Goal: Check status: Check status

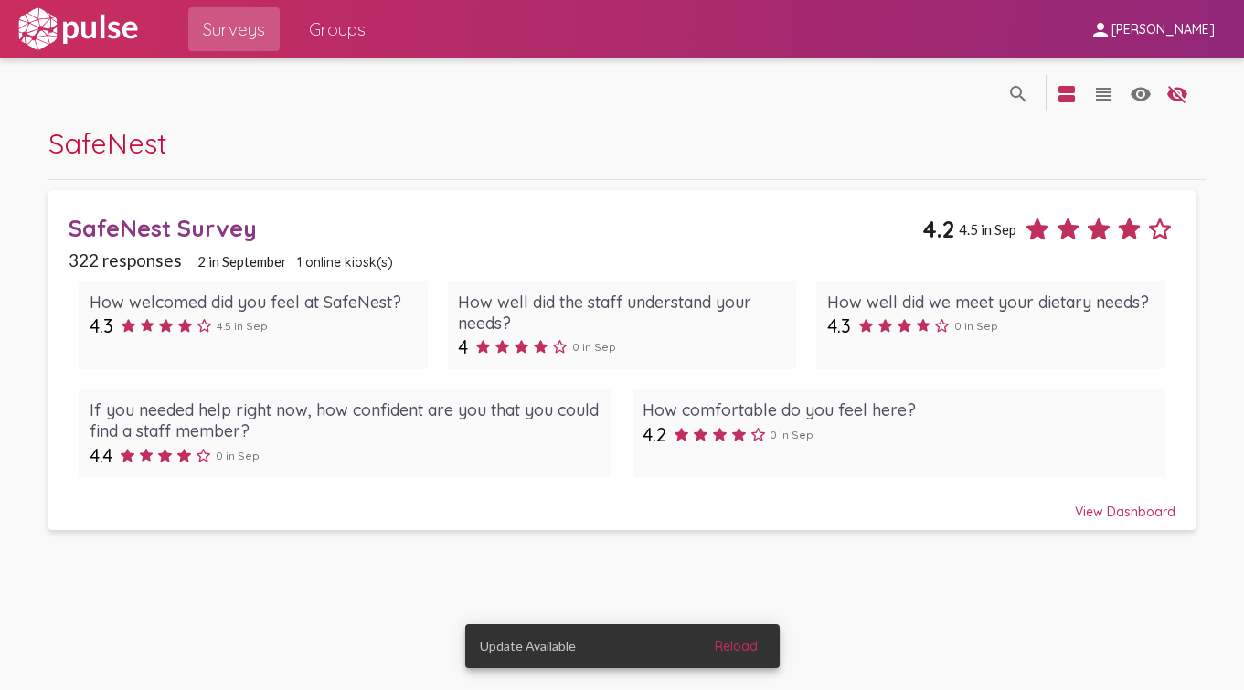
click at [502, 243] on div "SafeNest Survey 4.2 4.5 in Sep" at bounding box center [622, 222] width 1107 height 45
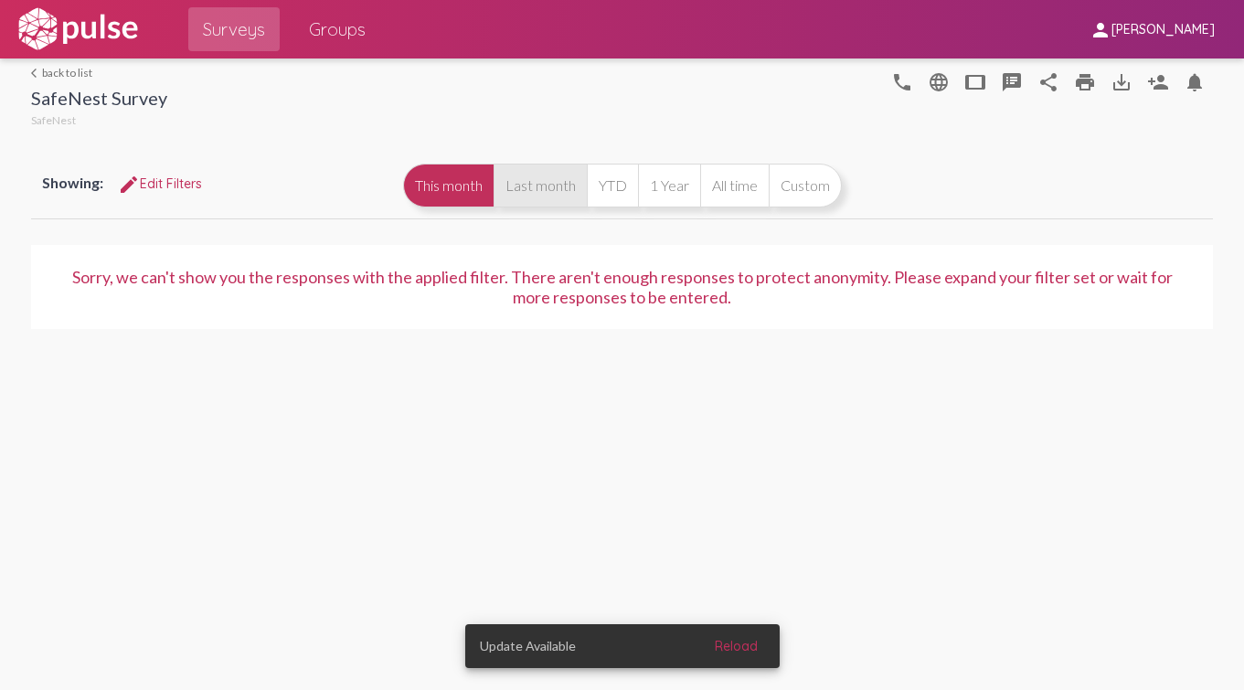
click at [531, 175] on button "Last month" at bounding box center [539, 186] width 93 height 44
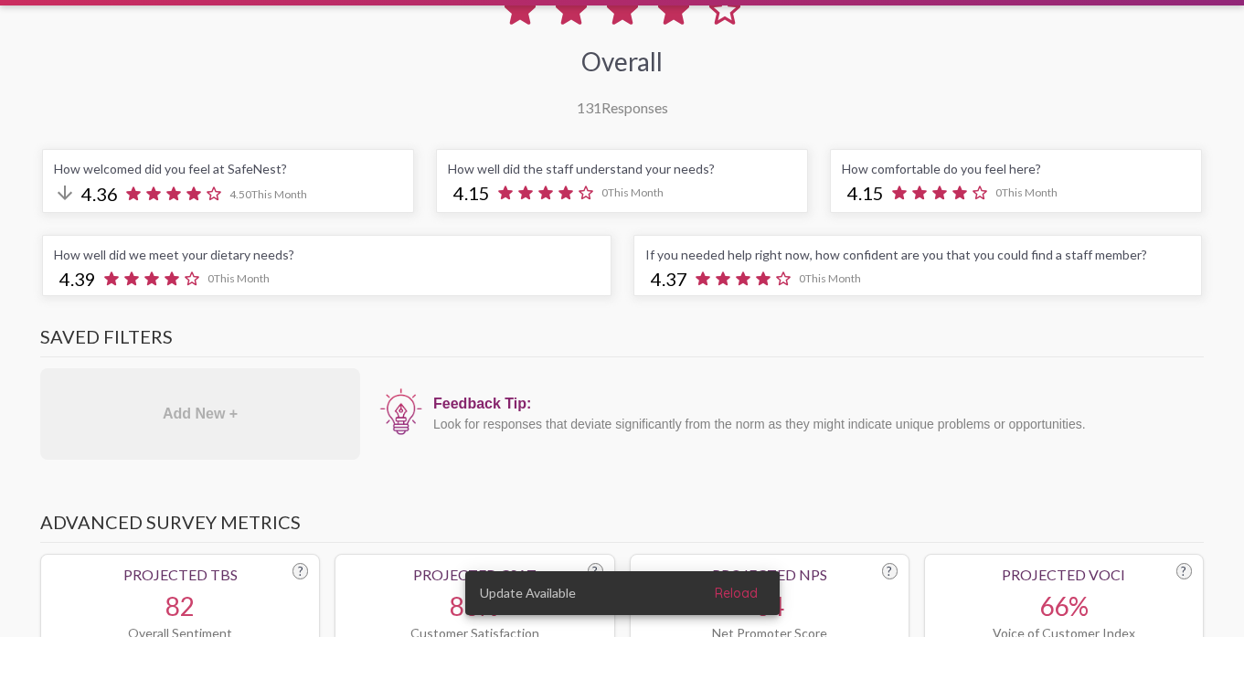
scroll to position [271, 0]
click at [741, 638] on span "Reload" at bounding box center [736, 646] width 43 height 16
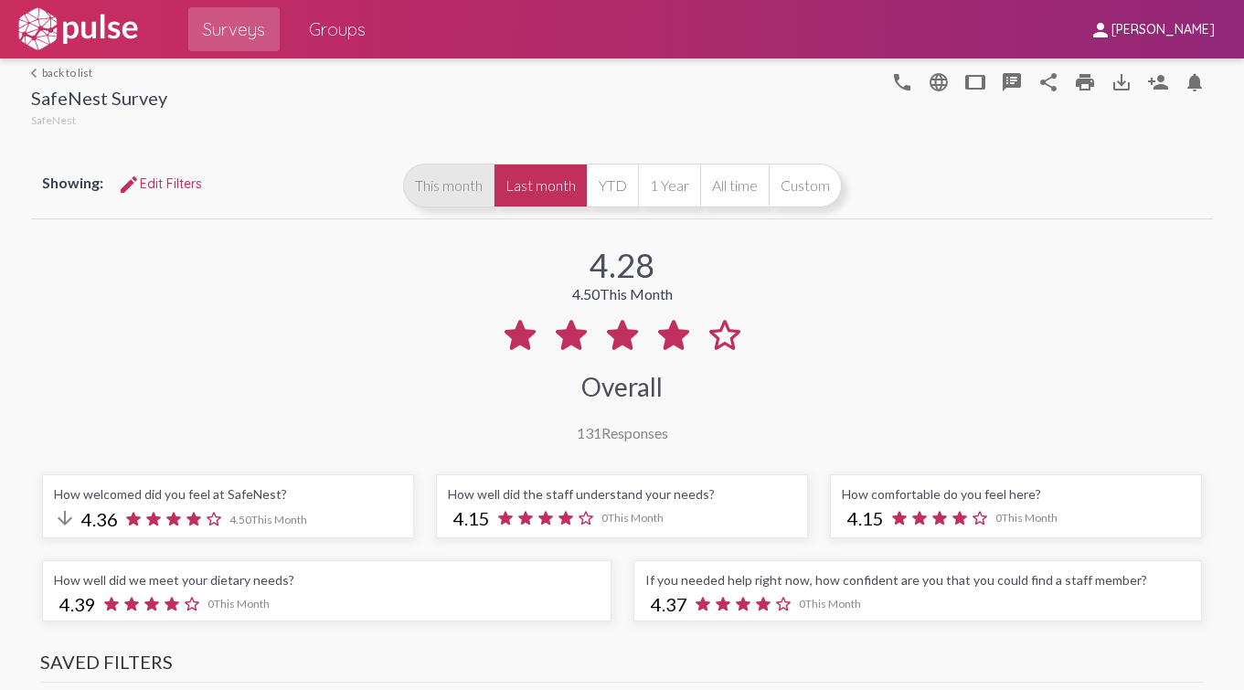
click at [460, 185] on button "This month" at bounding box center [448, 186] width 90 height 44
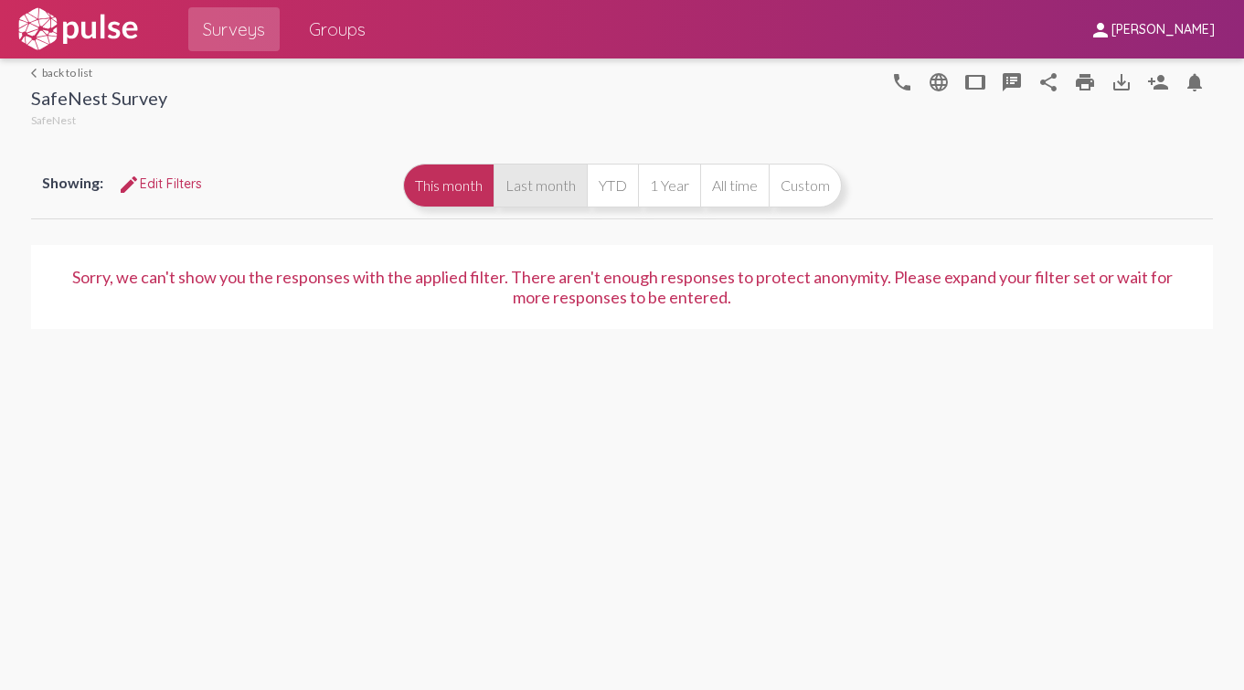
click at [520, 192] on button "Last month" at bounding box center [539, 186] width 93 height 44
